Goal: Information Seeking & Learning: Learn about a topic

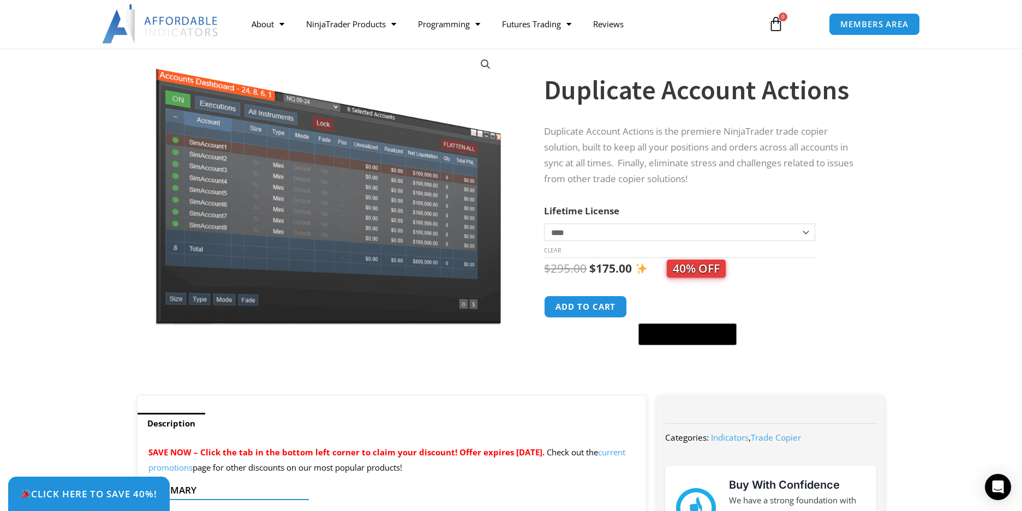
scroll to position [68, 0]
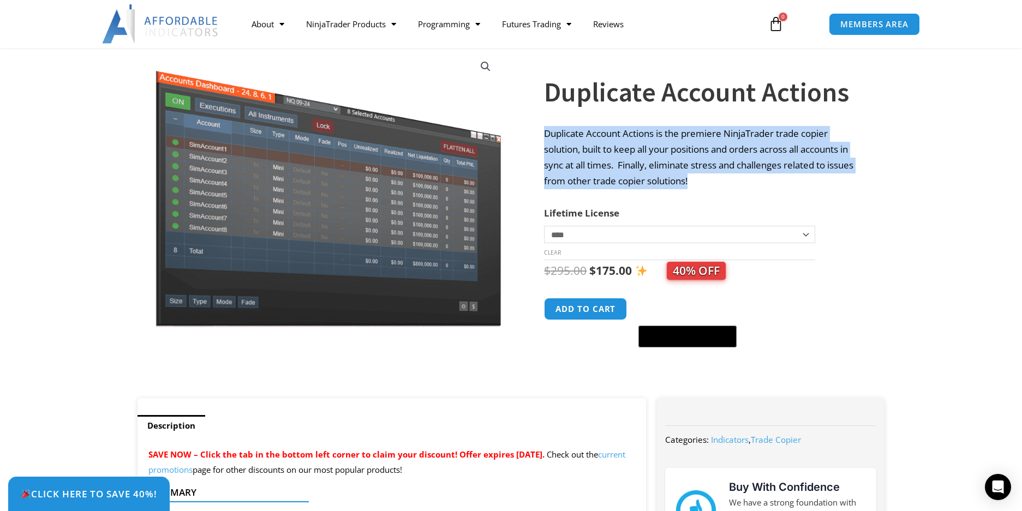
drag, startPoint x: 705, startPoint y: 189, endPoint x: 662, endPoint y: 115, distance: 85.6
click at [662, 115] on div "**********" at bounding box center [703, 210] width 319 height 377
click at [700, 150] on p "Duplicate Account Actions is the premiere NinjaTrader trade copier solution, bu…" at bounding box center [703, 157] width 319 height 63
drag, startPoint x: 729, startPoint y: 177, endPoint x: 660, endPoint y: 121, distance: 88.5
click at [658, 117] on div "**********" at bounding box center [703, 210] width 319 height 377
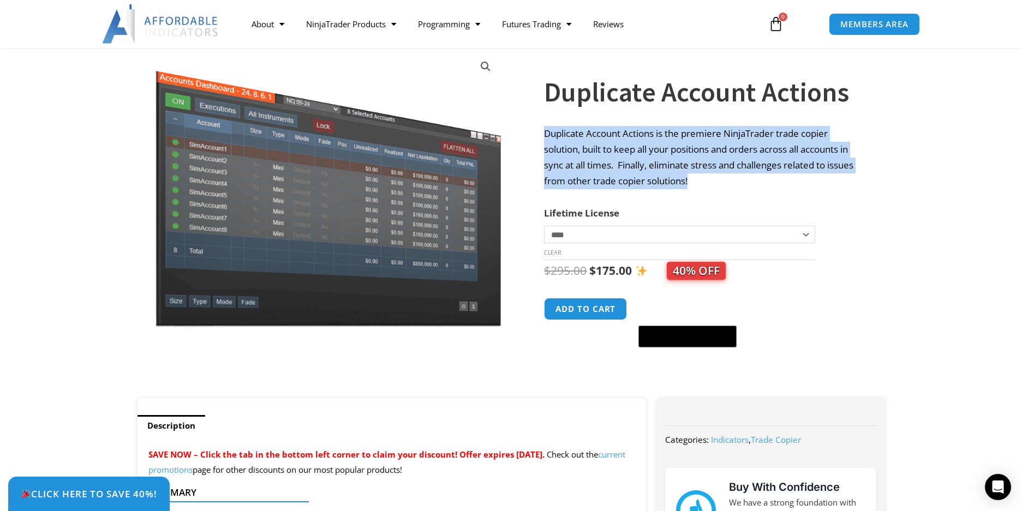
click at [689, 150] on p "Duplicate Account Actions is the premiere NinjaTrader trade copier solution, bu…" at bounding box center [703, 157] width 319 height 63
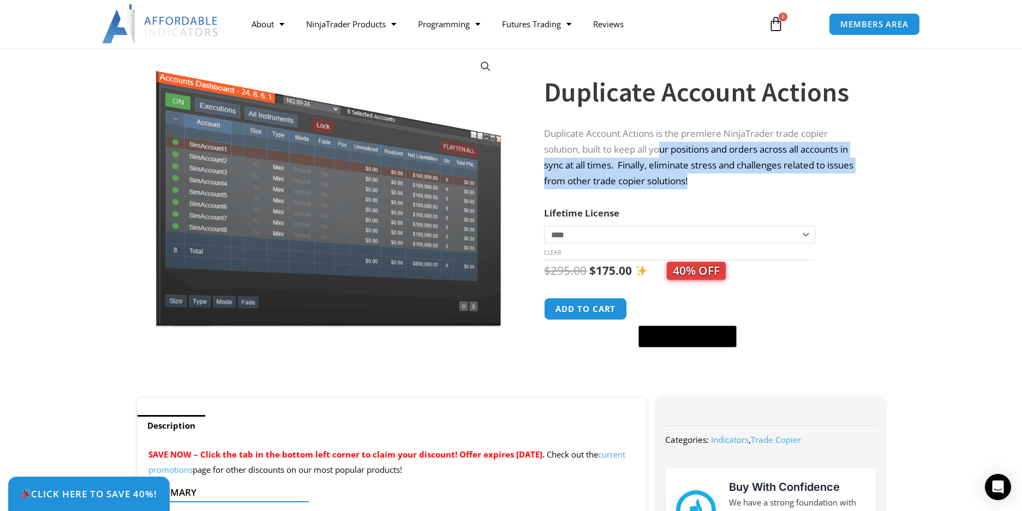
drag, startPoint x: 709, startPoint y: 176, endPoint x: 664, endPoint y: 143, distance: 55.0
click at [664, 143] on p "Duplicate Account Actions is the premiere NinjaTrader trade copier solution, bu…" at bounding box center [703, 157] width 319 height 63
click at [688, 159] on p "Duplicate Account Actions is the premiere NinjaTrader trade copier solution, bu…" at bounding box center [703, 157] width 319 height 63
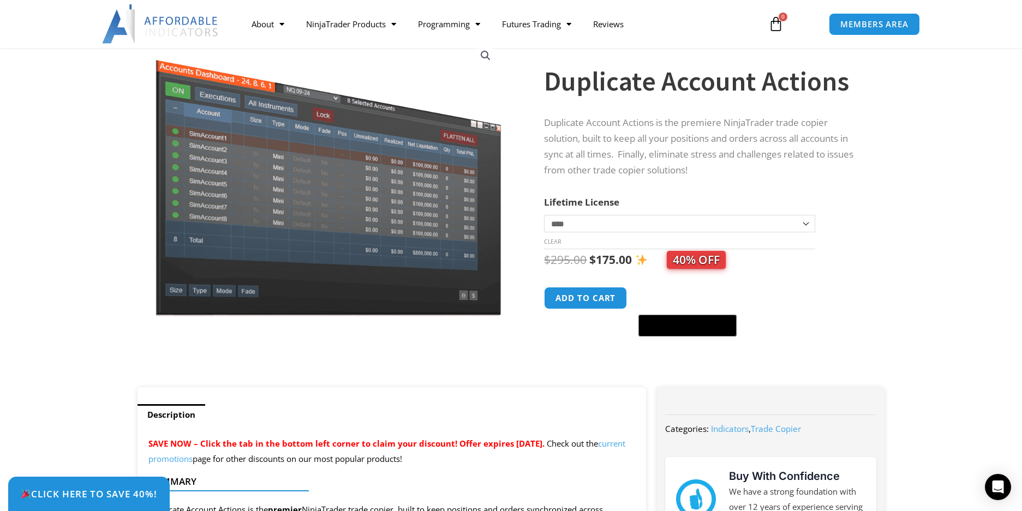
scroll to position [96, 0]
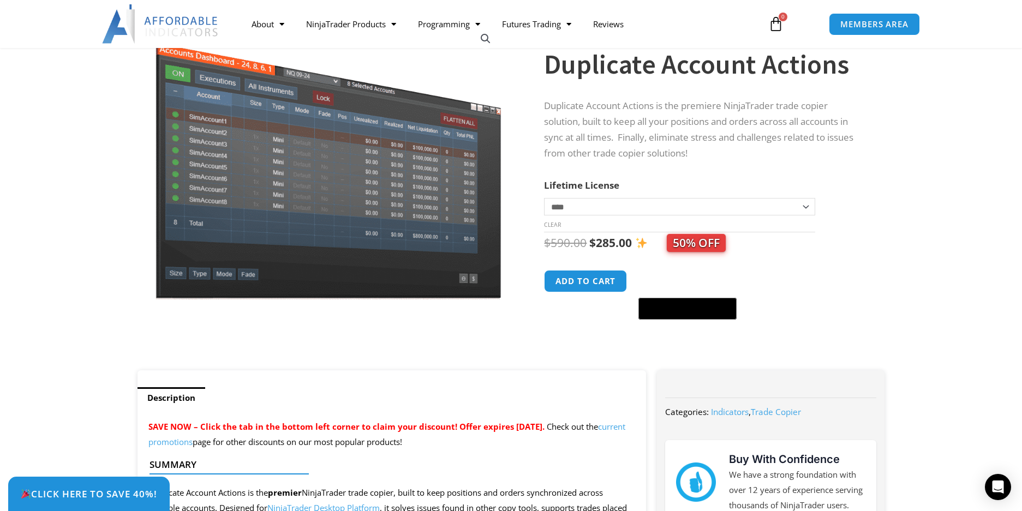
select select "*"
click at [881, 232] on div "**********" at bounding box center [717, 192] width 346 height 358
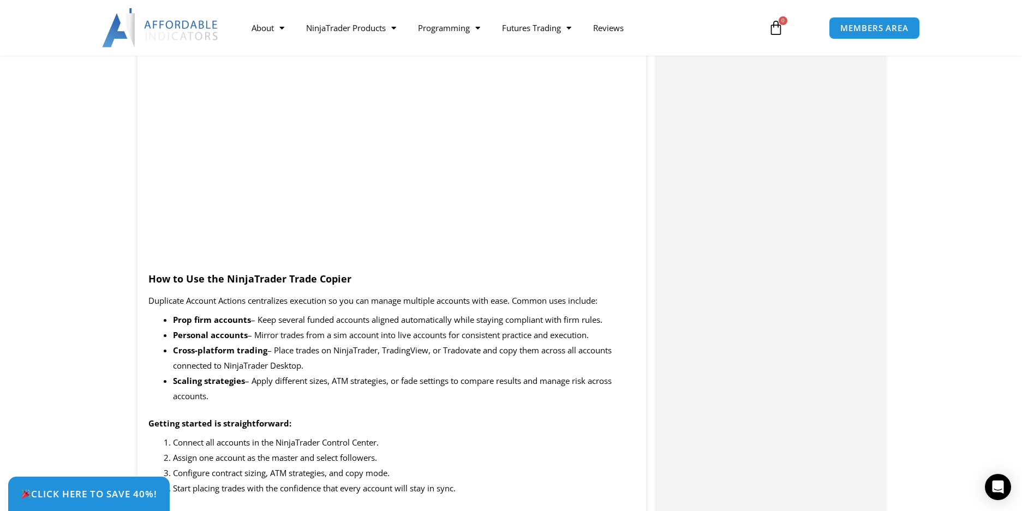
scroll to position [1064, 0]
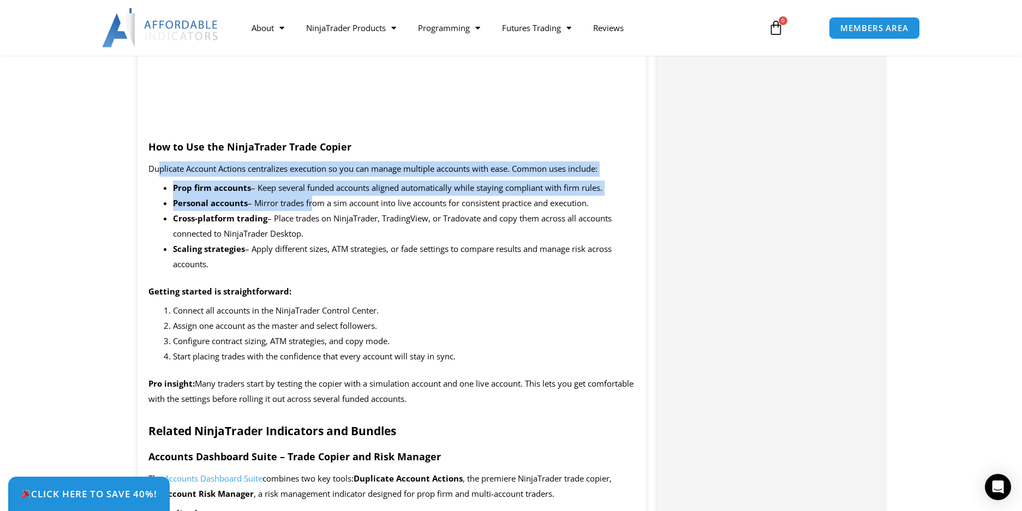
drag, startPoint x: 312, startPoint y: 194, endPoint x: 159, endPoint y: 162, distance: 156.1
click at [269, 198] on span "– Mirror trades from a sim account into live accounts for consistent practice a…" at bounding box center [418, 203] width 341 height 11
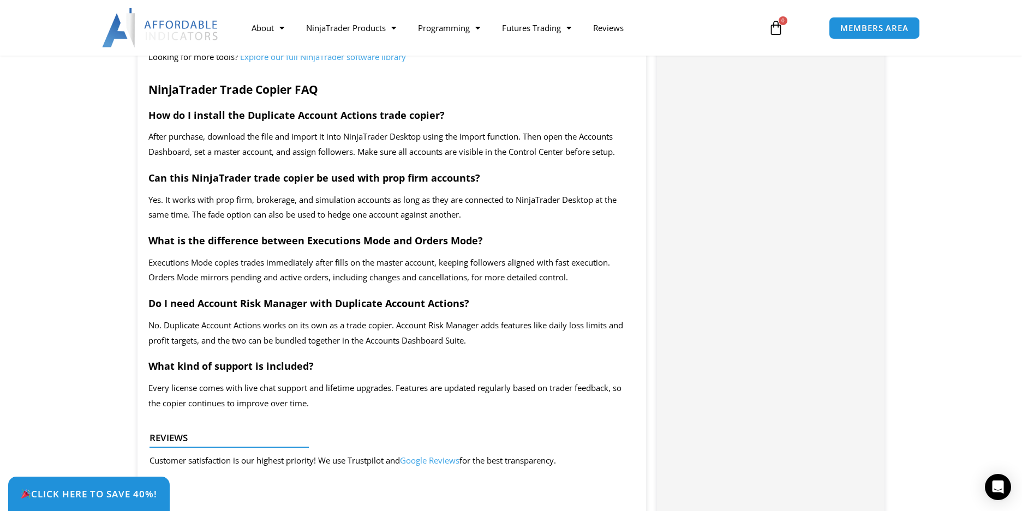
scroll to position [2227, 0]
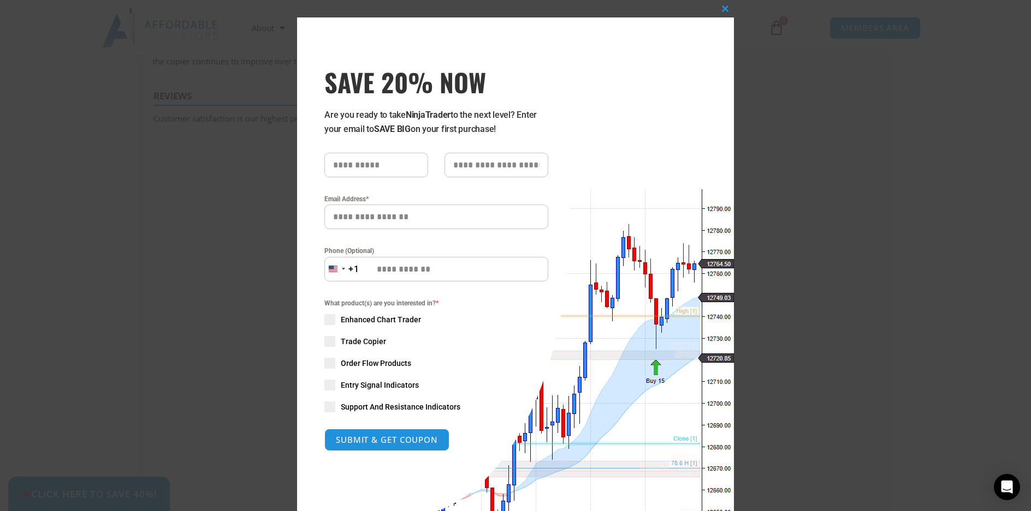
drag, startPoint x: 874, startPoint y: 49, endPoint x: 925, endPoint y: 4, distance: 67.3
click at [876, 46] on div "Close this module SAVE 20% NOW Are you ready to take NinjaTrader to the next le…" at bounding box center [515, 255] width 1031 height 511
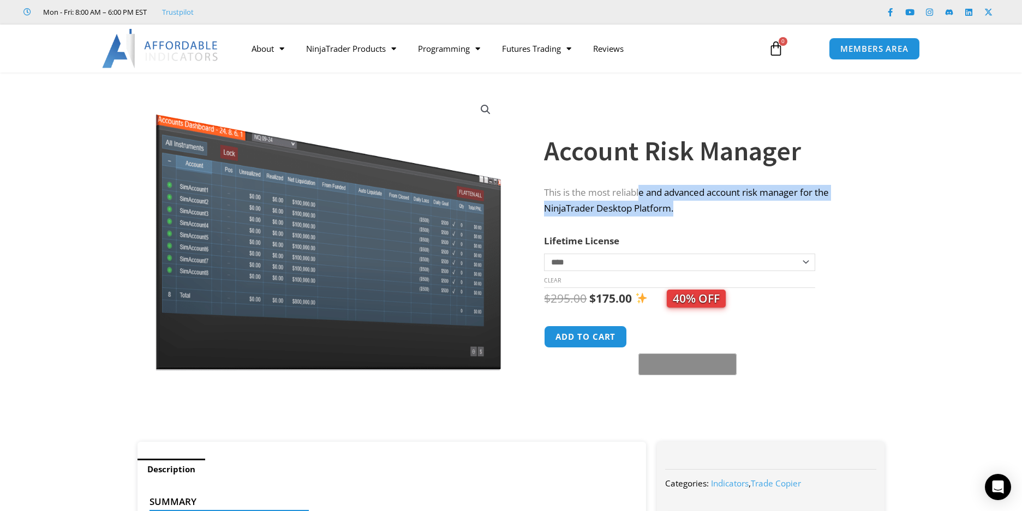
drag, startPoint x: 707, startPoint y: 210, endPoint x: 641, endPoint y: 198, distance: 67.2
click at [641, 197] on p "This is the most reliable and advanced account risk manager for the NinjaTrader…" at bounding box center [703, 201] width 319 height 32
click at [752, 223] on div "**********" at bounding box center [703, 253] width 319 height 377
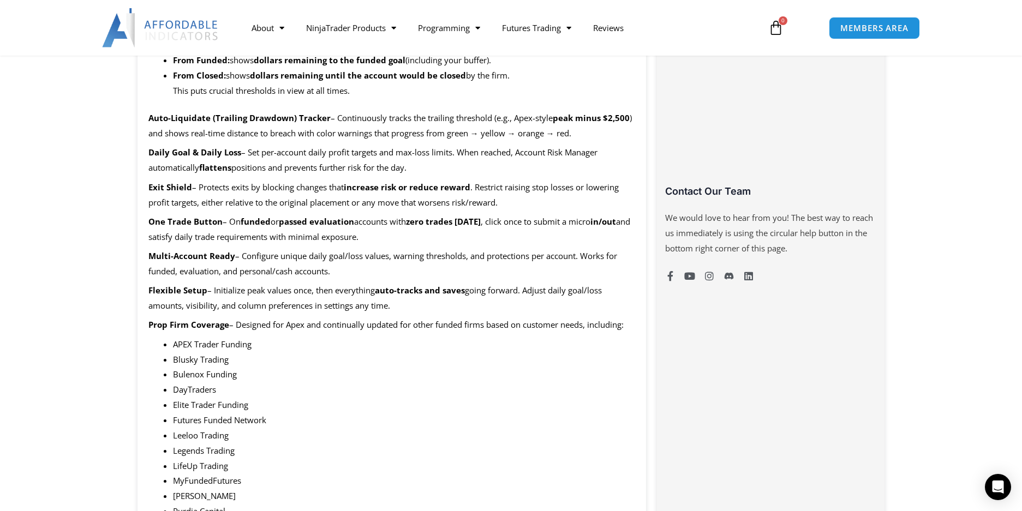
scroll to position [805, 0]
